Goal: Task Accomplishment & Management: Book appointment/travel/reservation

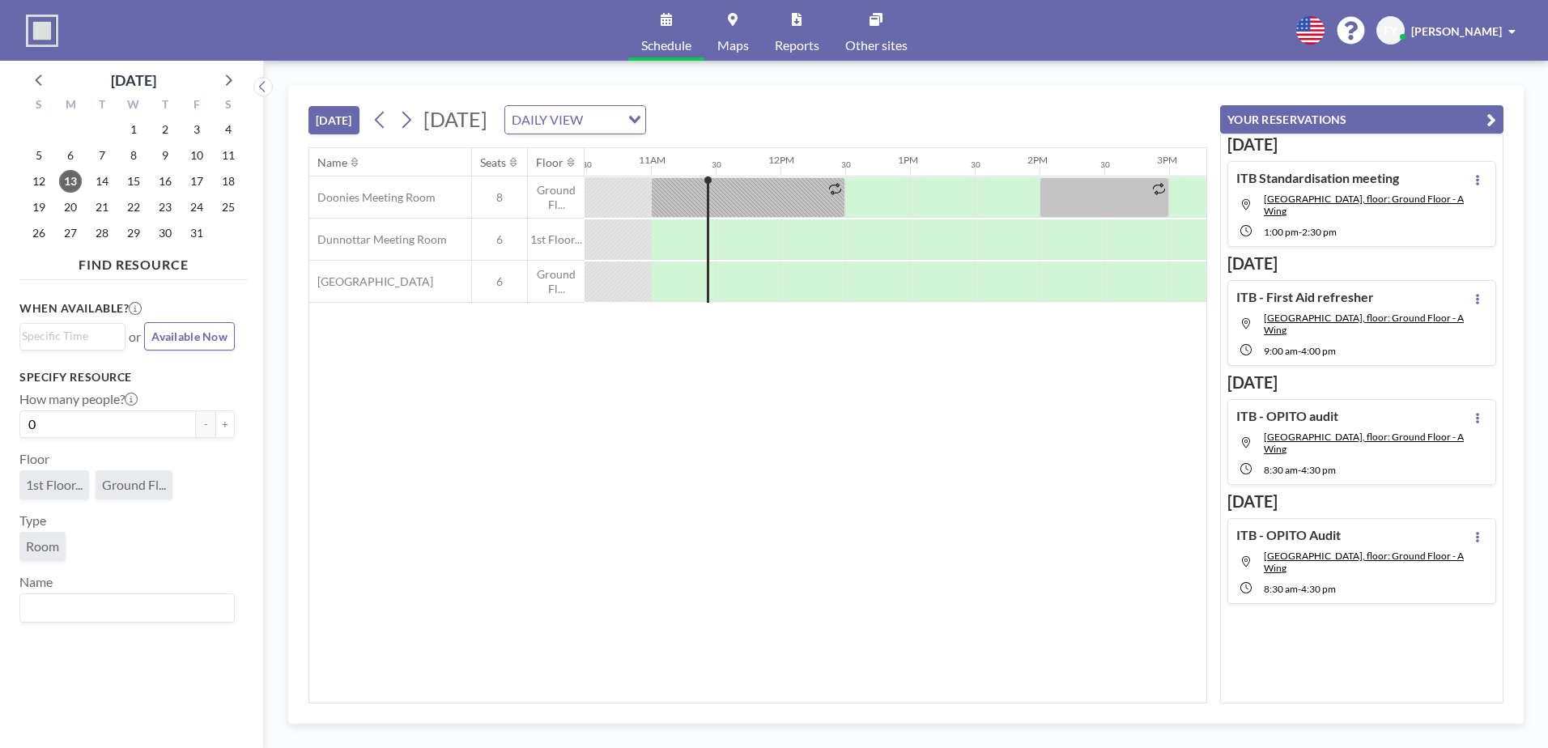
scroll to position [0, 1360]
drag, startPoint x: 60, startPoint y: 231, endPoint x: 76, endPoint y: 232, distance: 16.2
click at [60, 231] on span "27" at bounding box center [70, 233] width 23 height 23
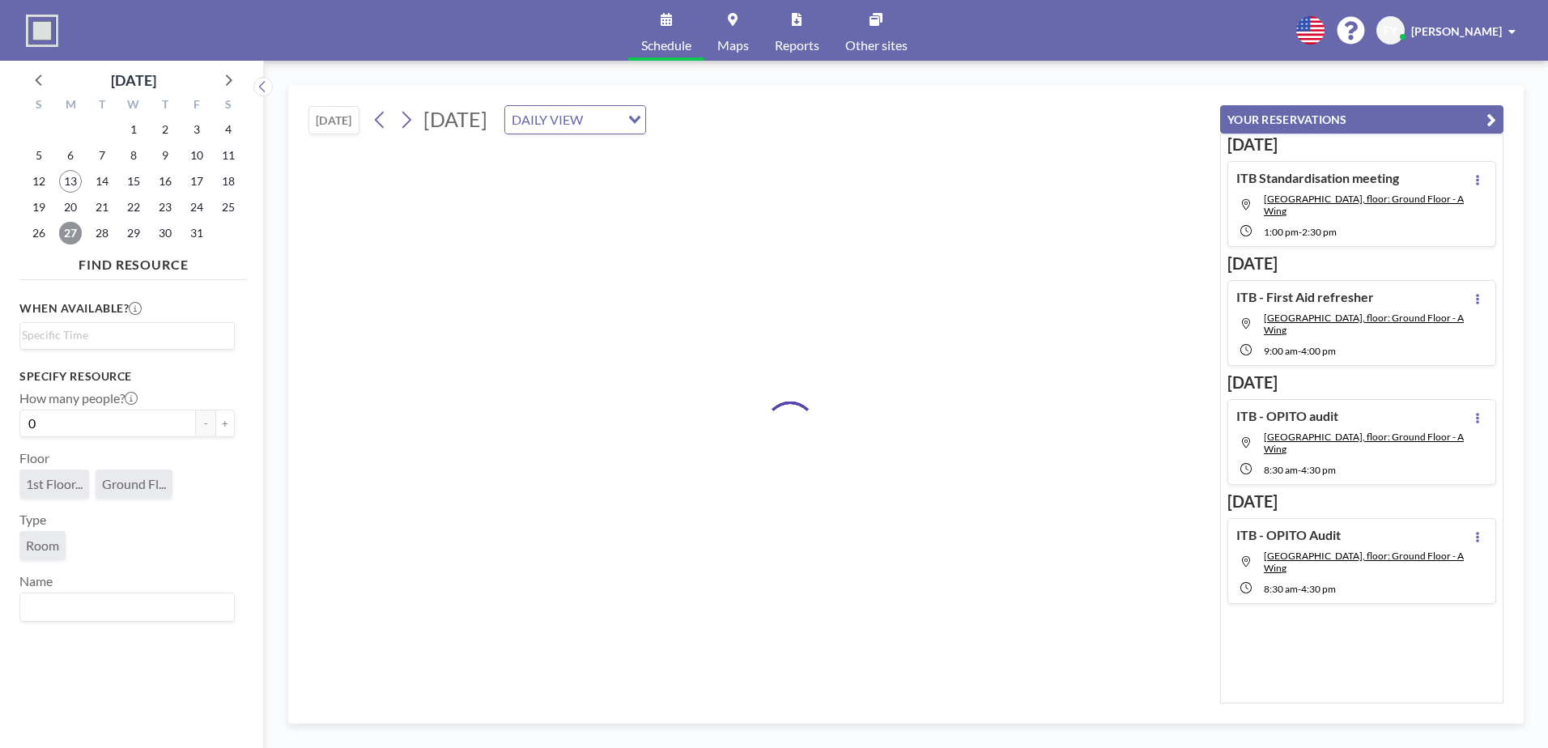
click at [76, 232] on span "27" at bounding box center [70, 233] width 23 height 23
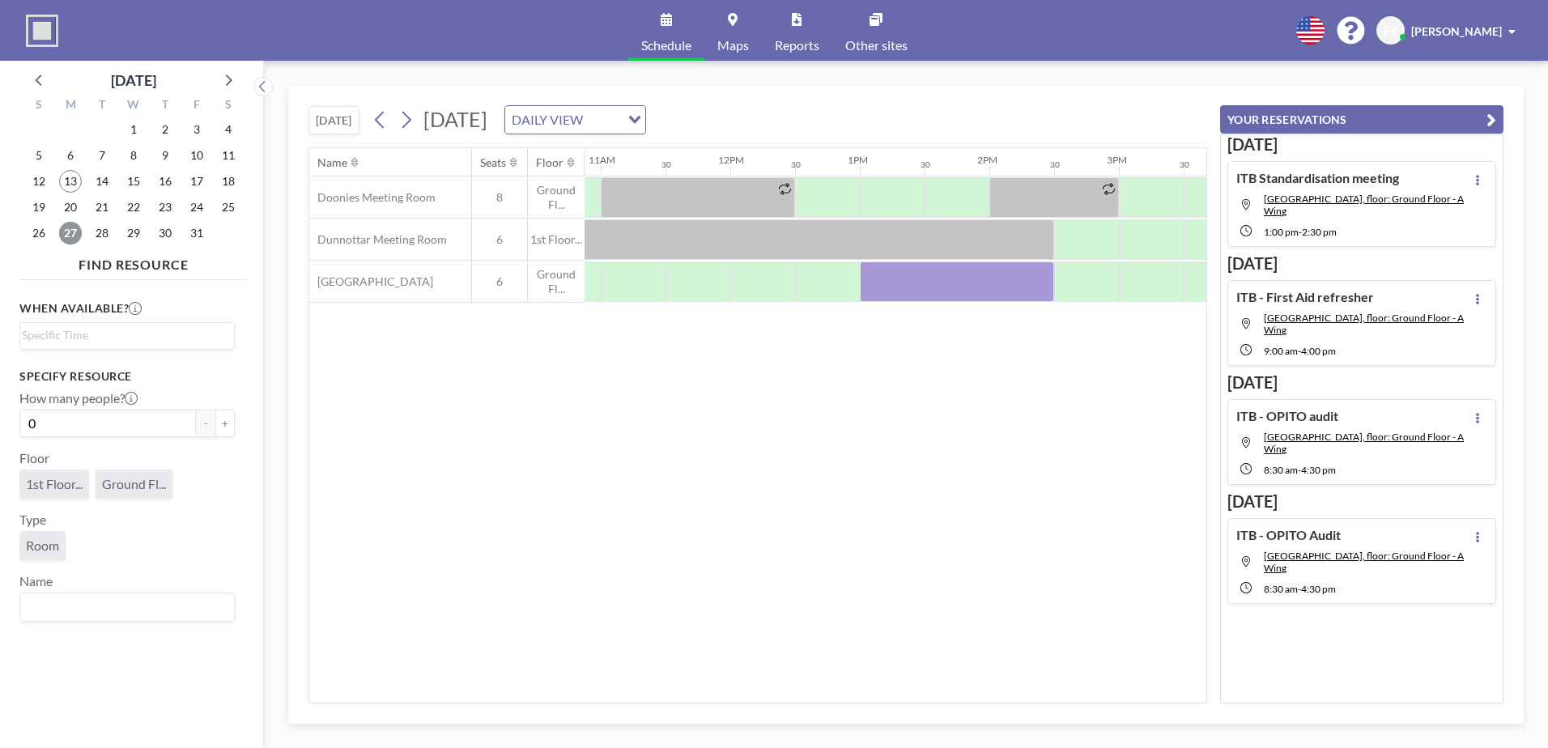
scroll to position [0, 1414]
click at [916, 278] on div at bounding box center [951, 281] width 194 height 40
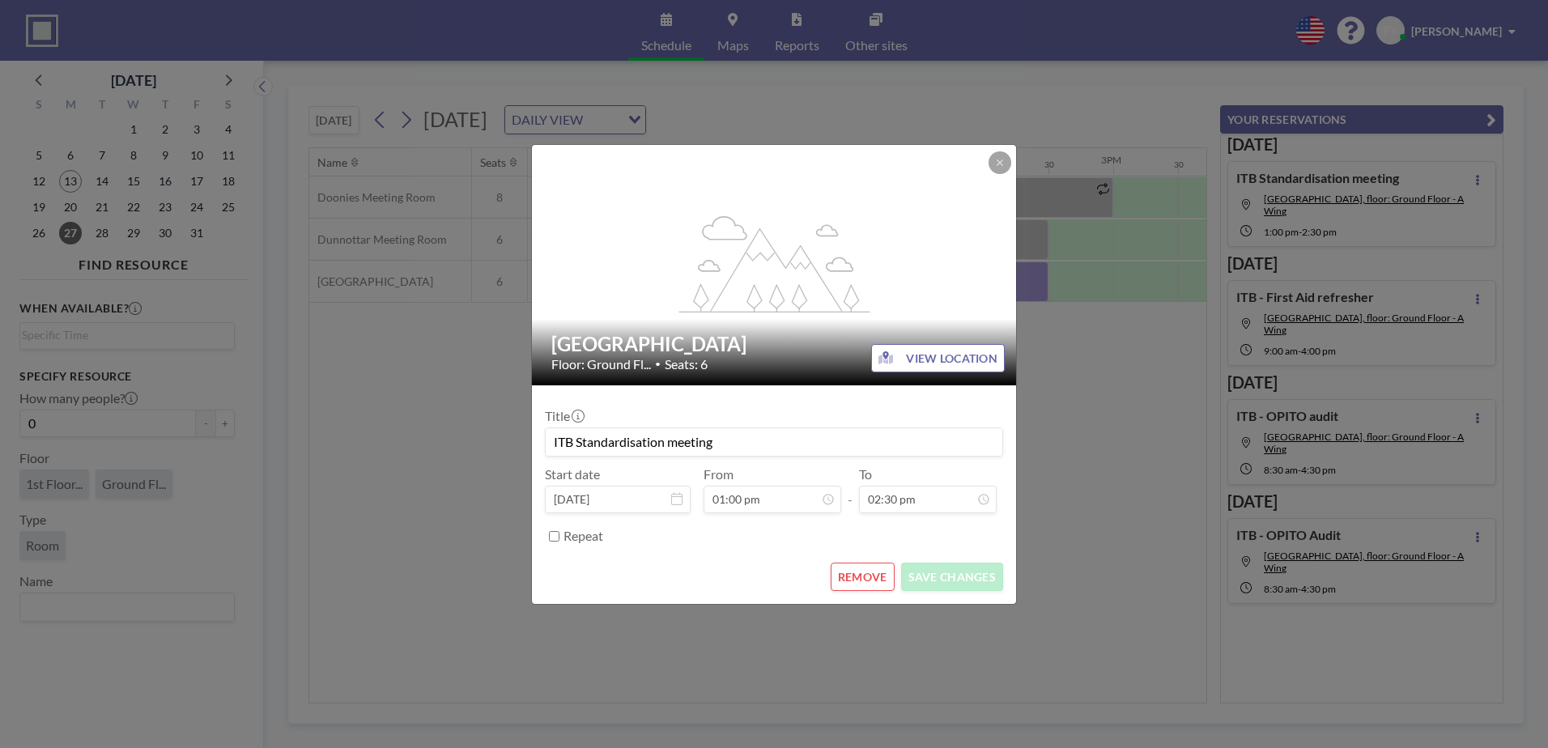
scroll to position [835, 0]
click at [876, 576] on button "REMOVE" at bounding box center [863, 577] width 64 height 28
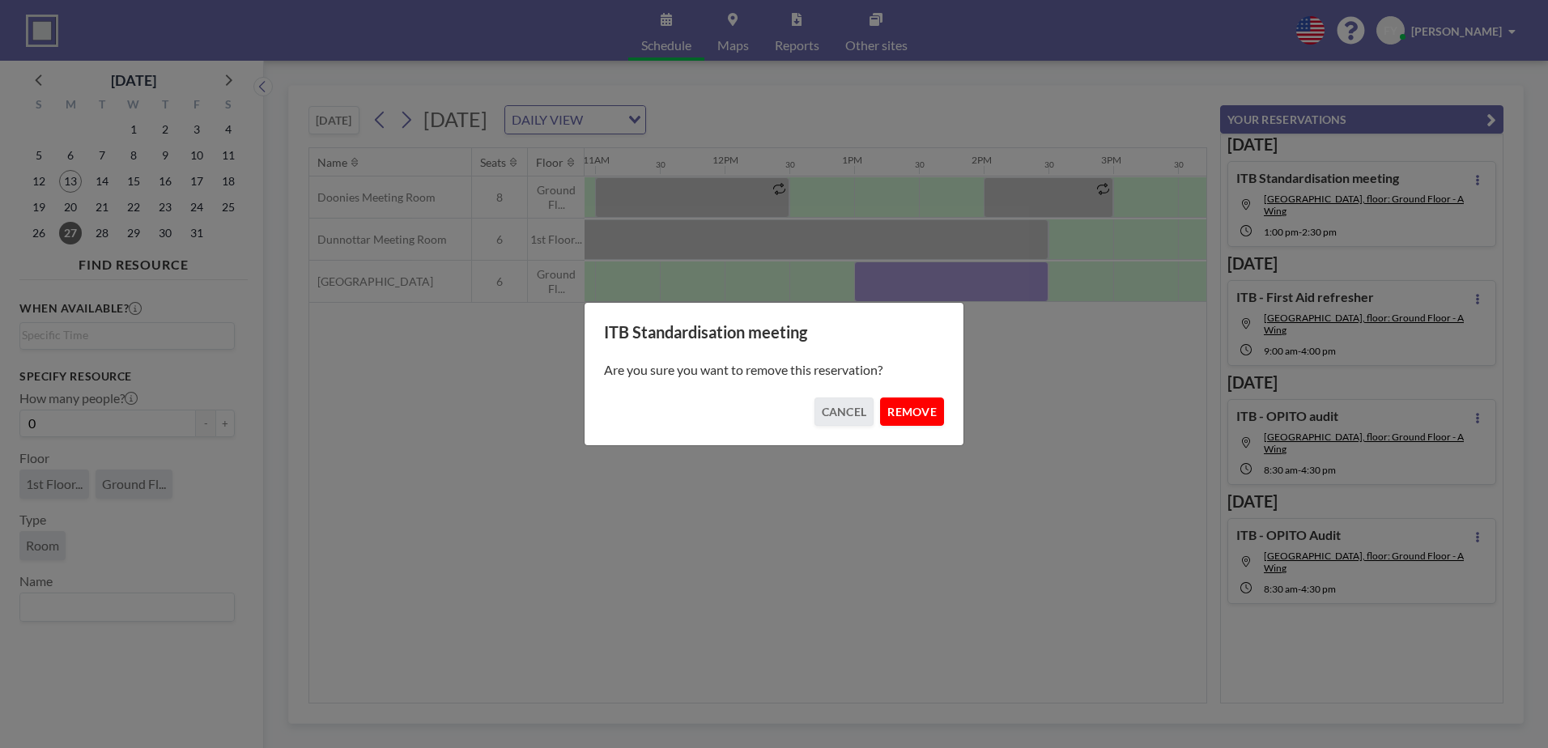
click at [916, 404] on button "REMOVE" at bounding box center [912, 411] width 64 height 28
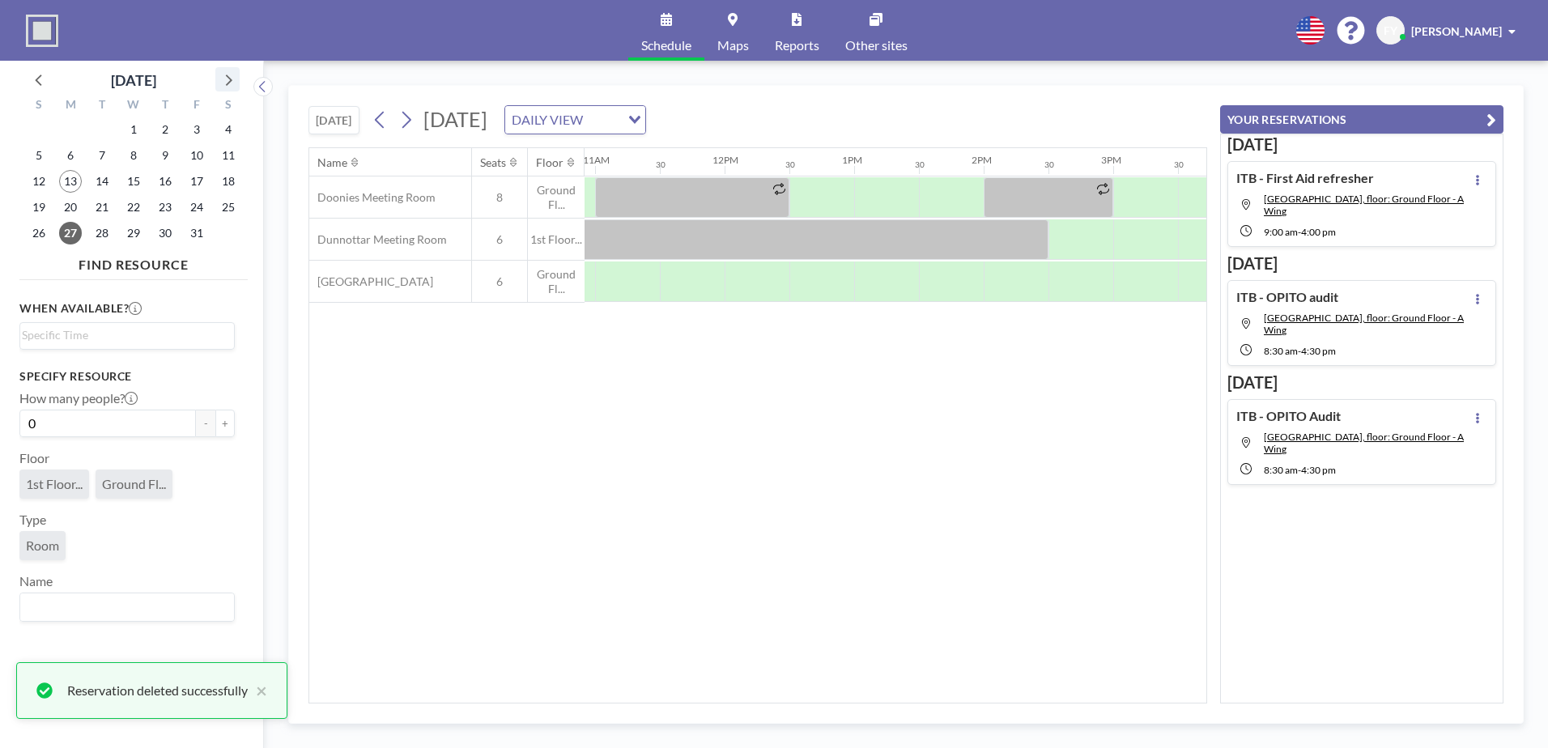
click at [223, 71] on icon at bounding box center [227, 79] width 21 height 21
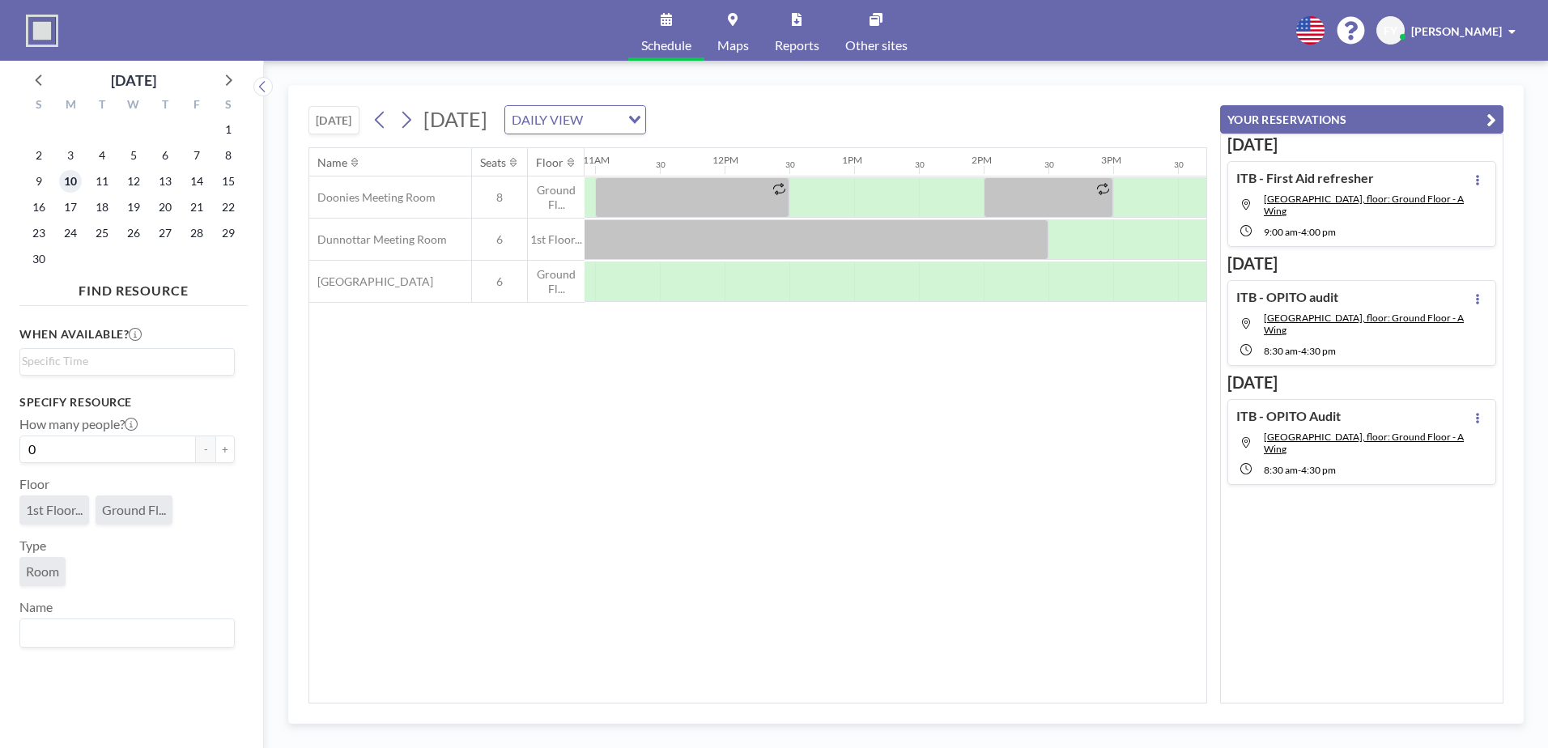
click at [72, 181] on span "10" at bounding box center [70, 181] width 23 height 23
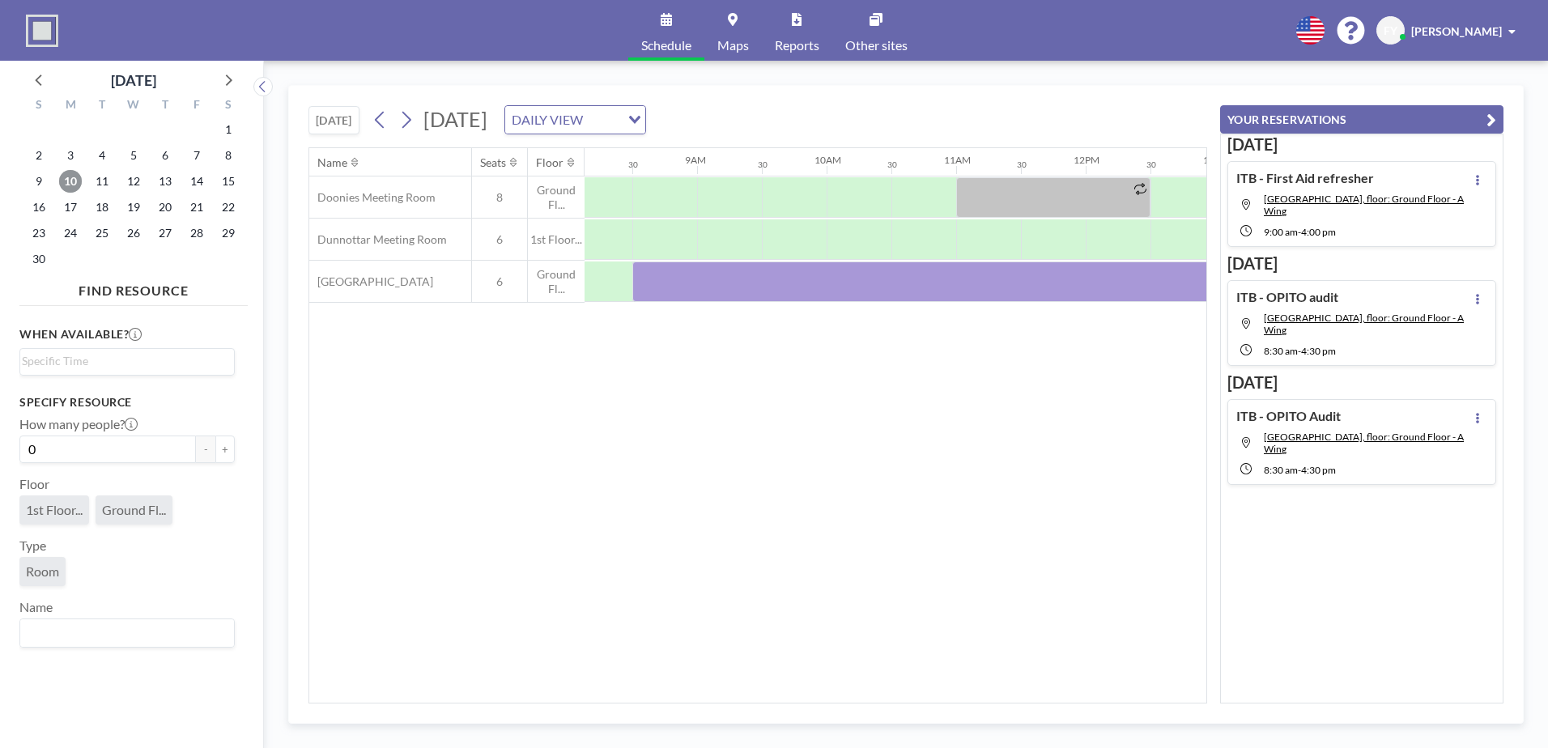
scroll to position [0, 1069]
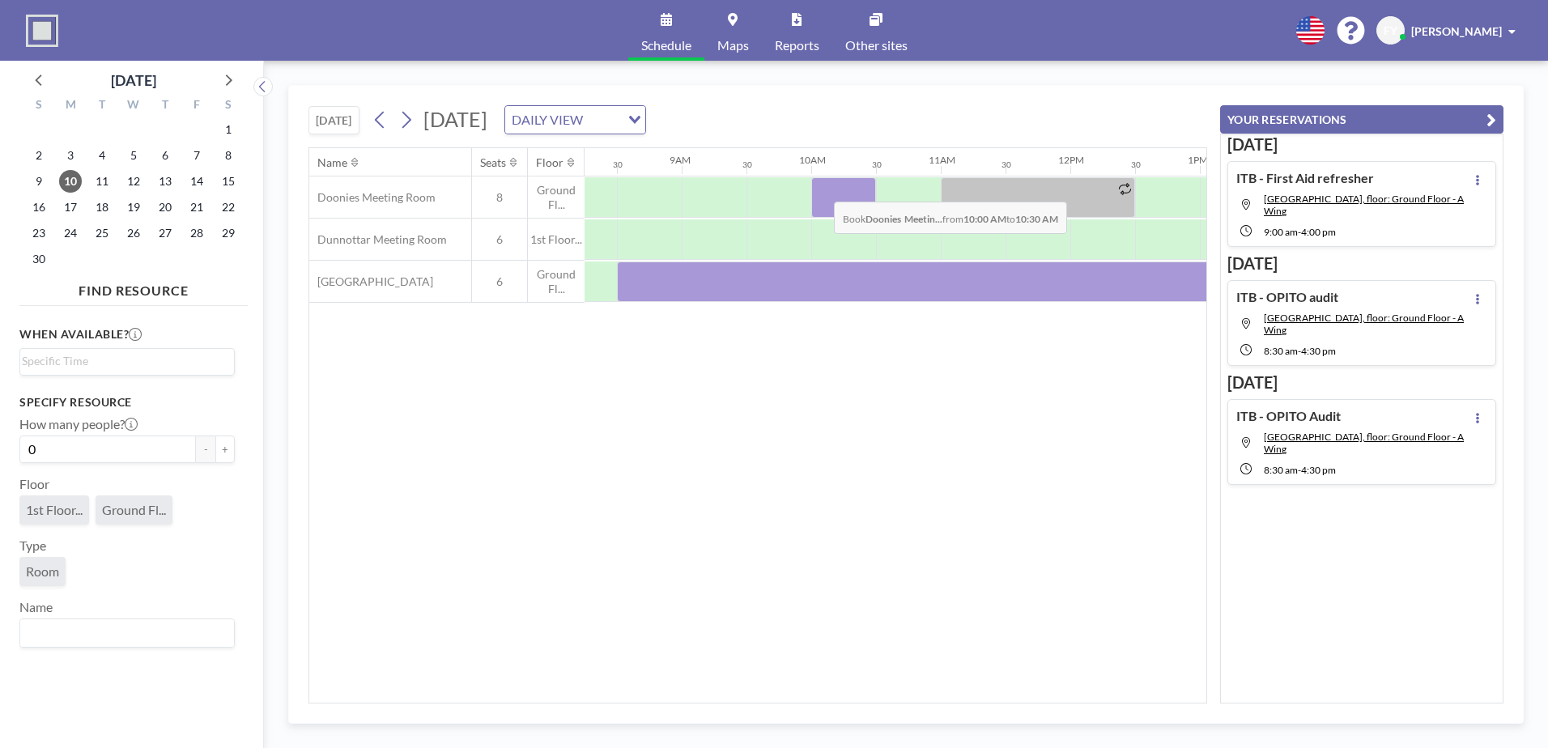
click at [821, 189] on div at bounding box center [843, 197] width 65 height 40
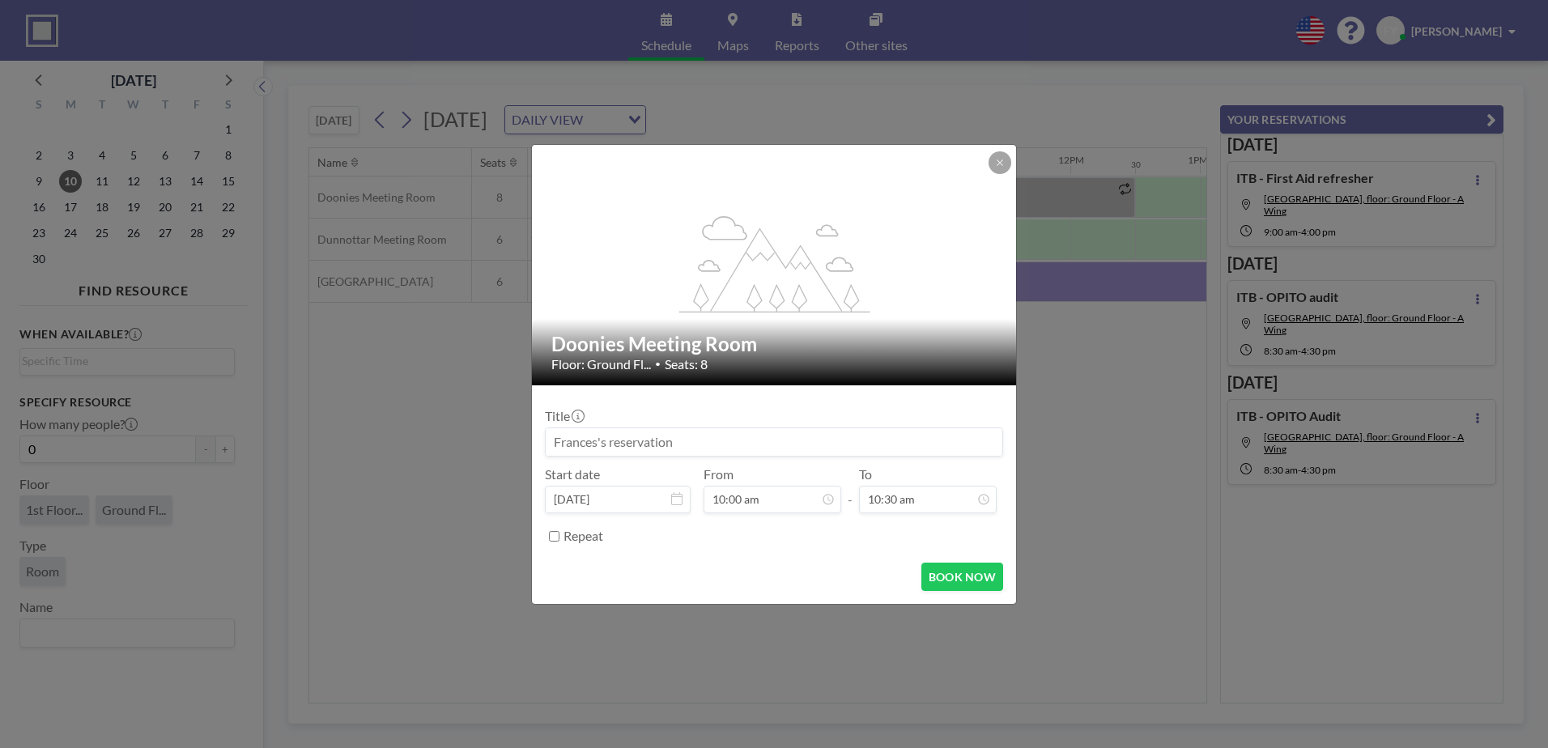
click at [718, 447] on input at bounding box center [774, 442] width 457 height 28
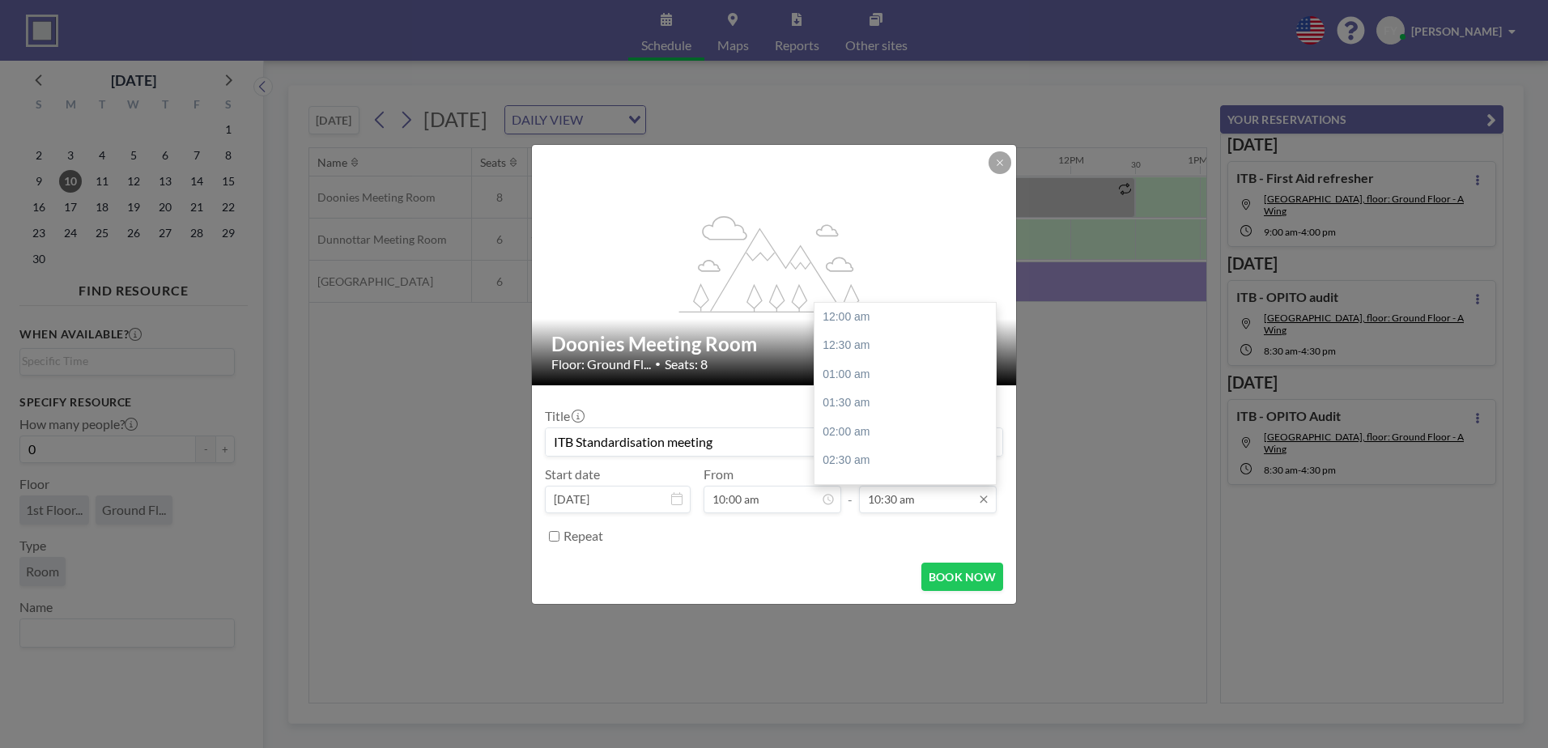
scroll to position [605, 0]
type input "ITB Standardisation meeting"
drag, startPoint x: 886, startPoint y: 348, endPoint x: 902, endPoint y: 400, distance: 54.0
click at [886, 347] on div "11:00 am" at bounding box center [908, 346] width 189 height 29
type input "11:00 am"
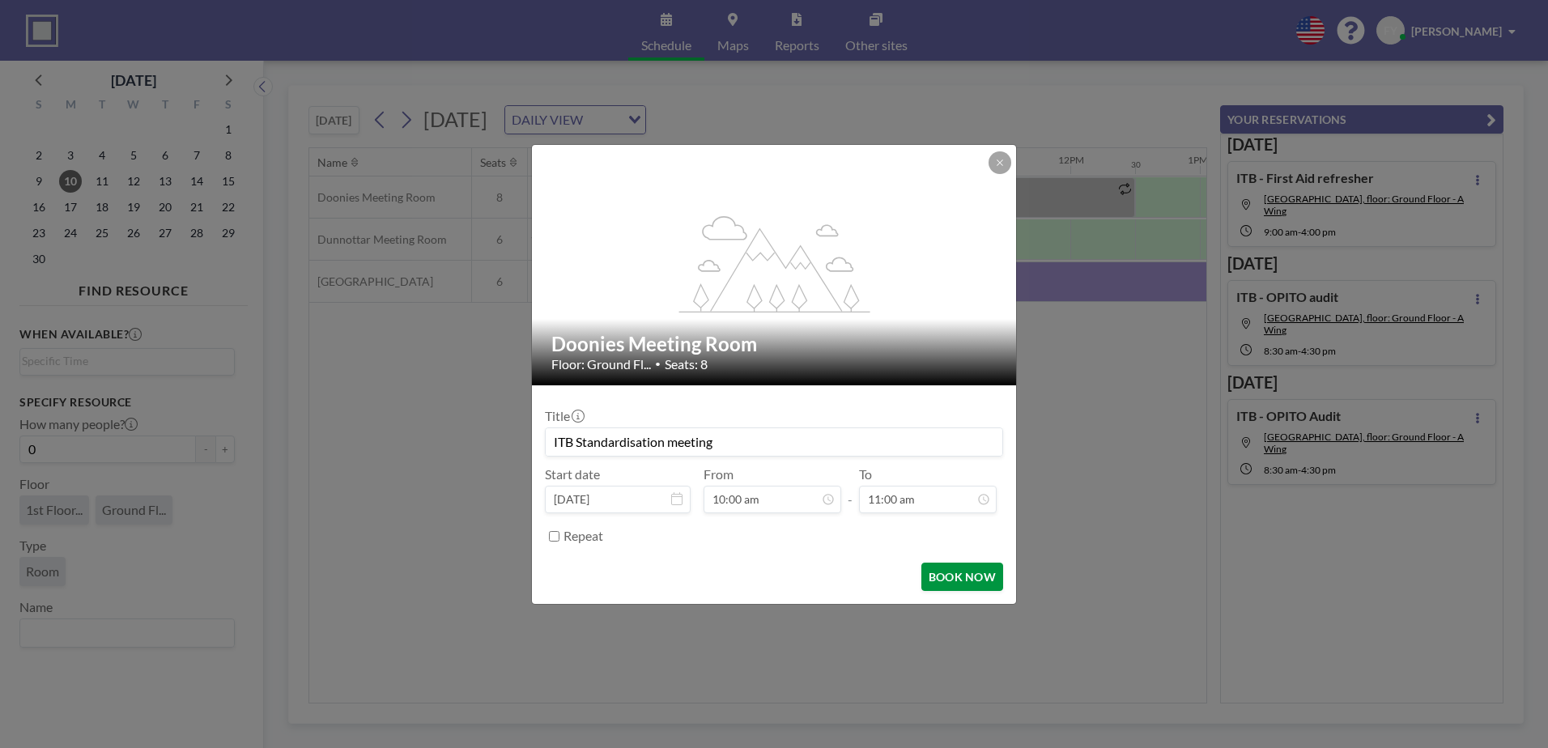
scroll to position [0, 0]
click at [960, 577] on button "BOOK NOW" at bounding box center [962, 577] width 82 height 28
